Goal: Find specific page/section: Find specific page/section

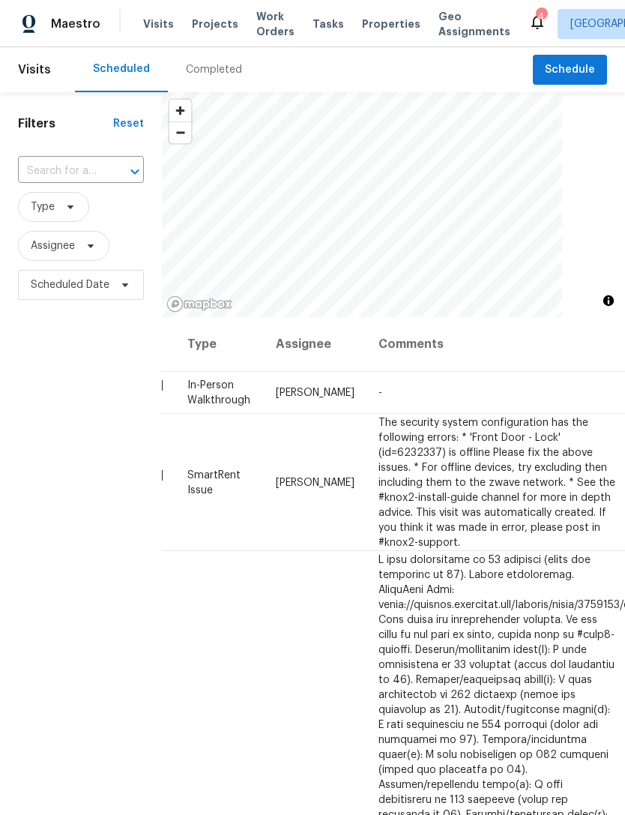
scroll to position [0, 111]
click at [161, 21] on span "Visits" at bounding box center [158, 23] width 31 height 15
click at [376, 19] on span "Properties" at bounding box center [391, 23] width 58 height 15
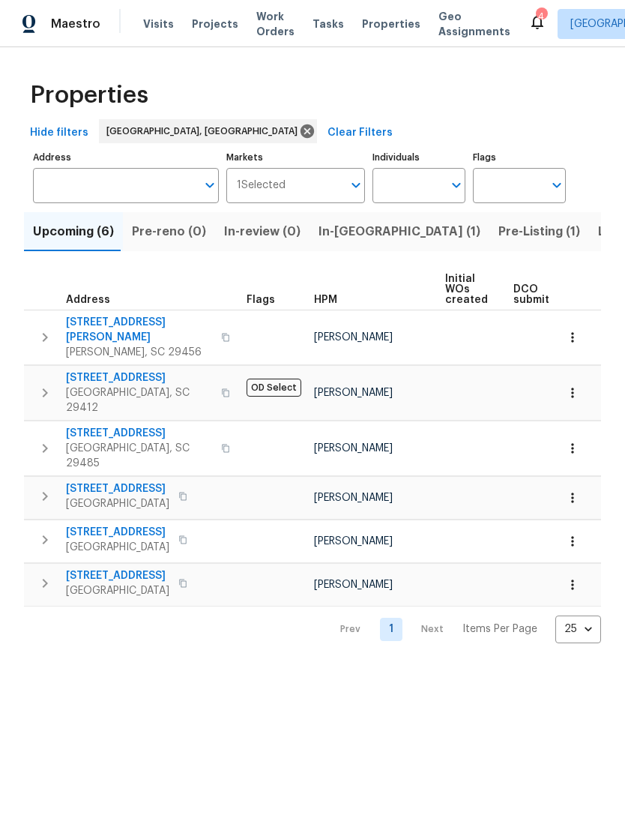
click at [159, 19] on span "Visits" at bounding box center [158, 23] width 31 height 15
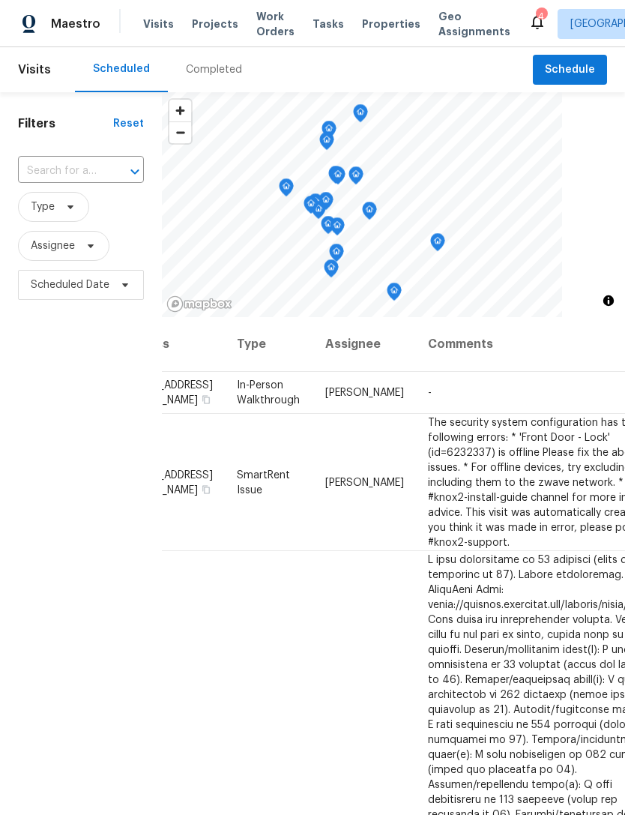
scroll to position [0, 61]
click at [362, 26] on span "Properties" at bounding box center [391, 23] width 58 height 15
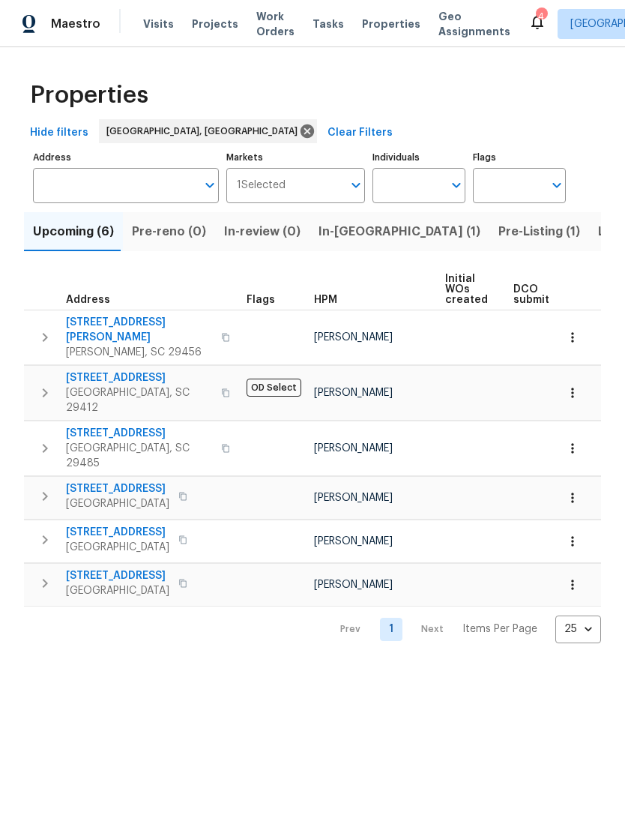
click at [536, 19] on div "4" at bounding box center [541, 16] width 10 height 15
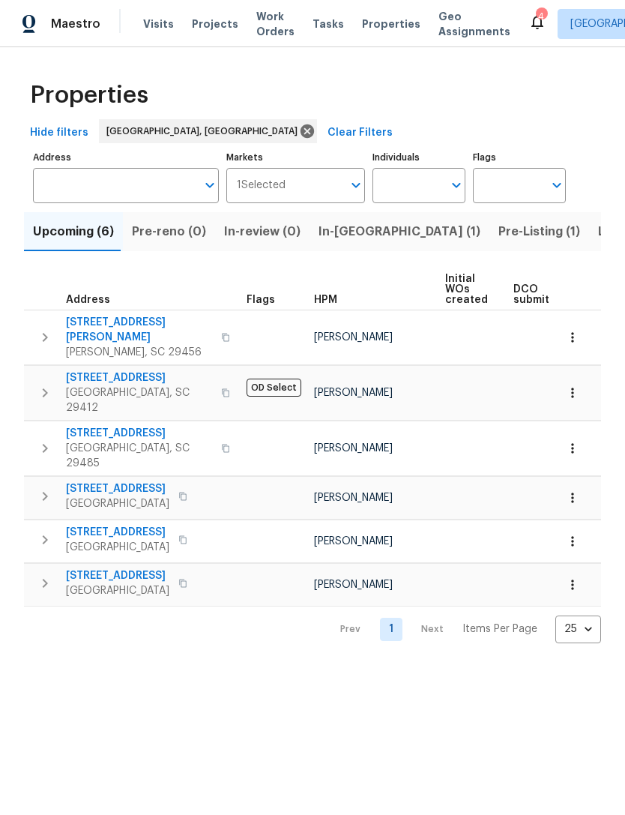
click at [528, 17] on icon at bounding box center [537, 22] width 18 height 18
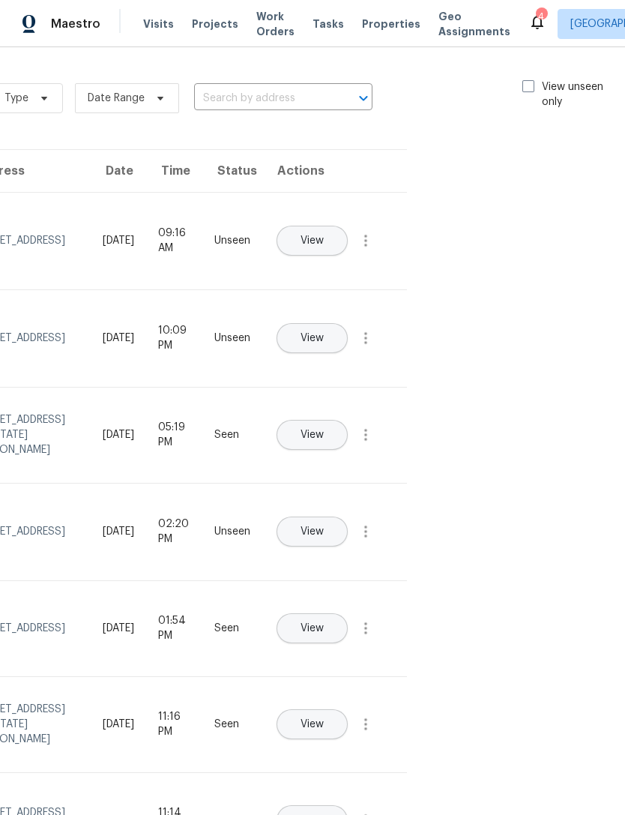
scroll to position [0, 169]
click at [524, 91] on span at bounding box center [530, 86] width 12 height 12
click at [524, 89] on input "View unseen only" at bounding box center [529, 84] width 10 height 10
checkbox input "true"
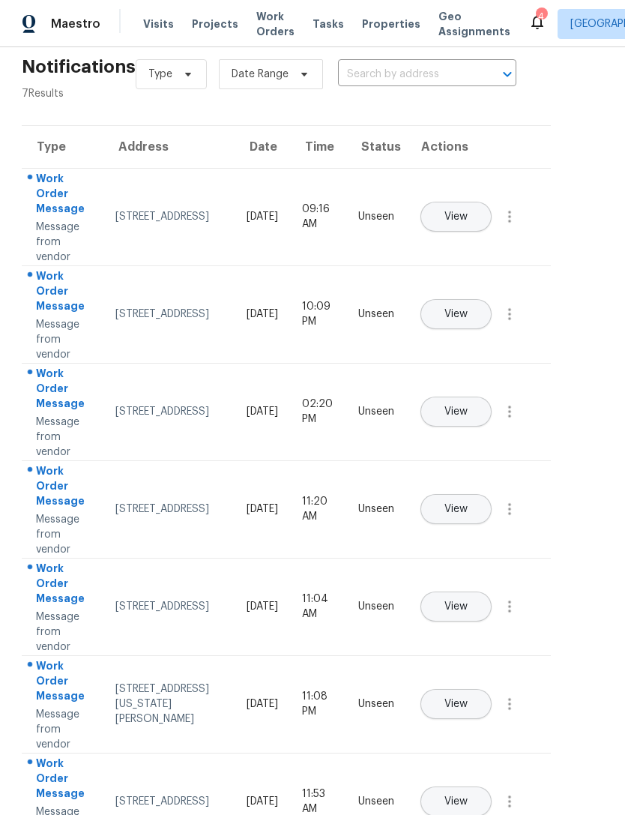
scroll to position [23, 26]
